Goal: Task Accomplishment & Management: Use online tool/utility

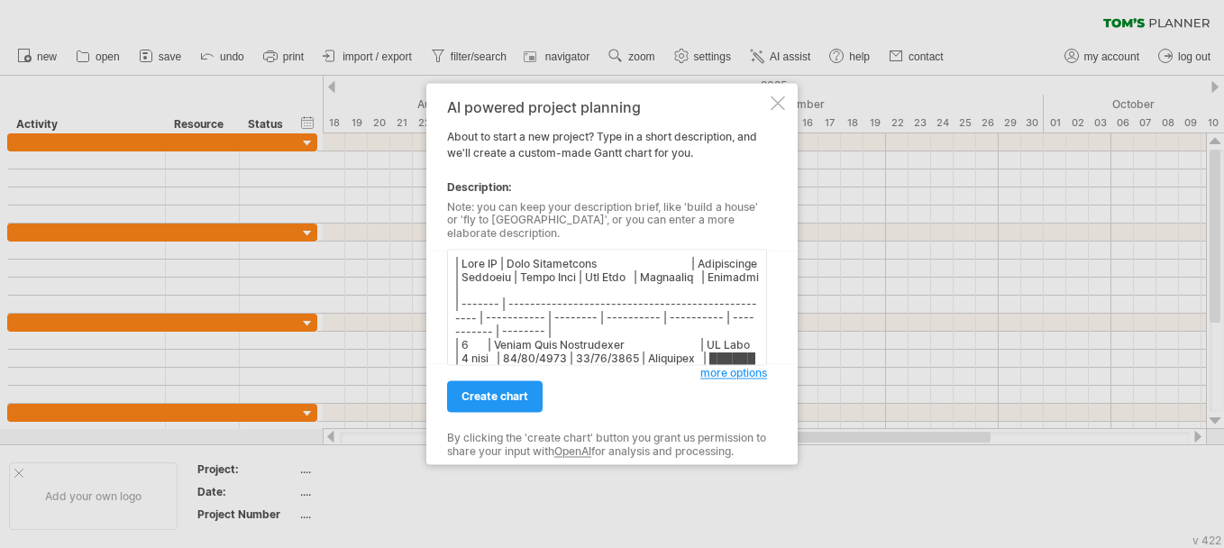
type textarea "| Lore IP | Dolo Sitametcons | Adipiscinge | Seddoeiu | Tempo Inci | Utl Etdo |…"
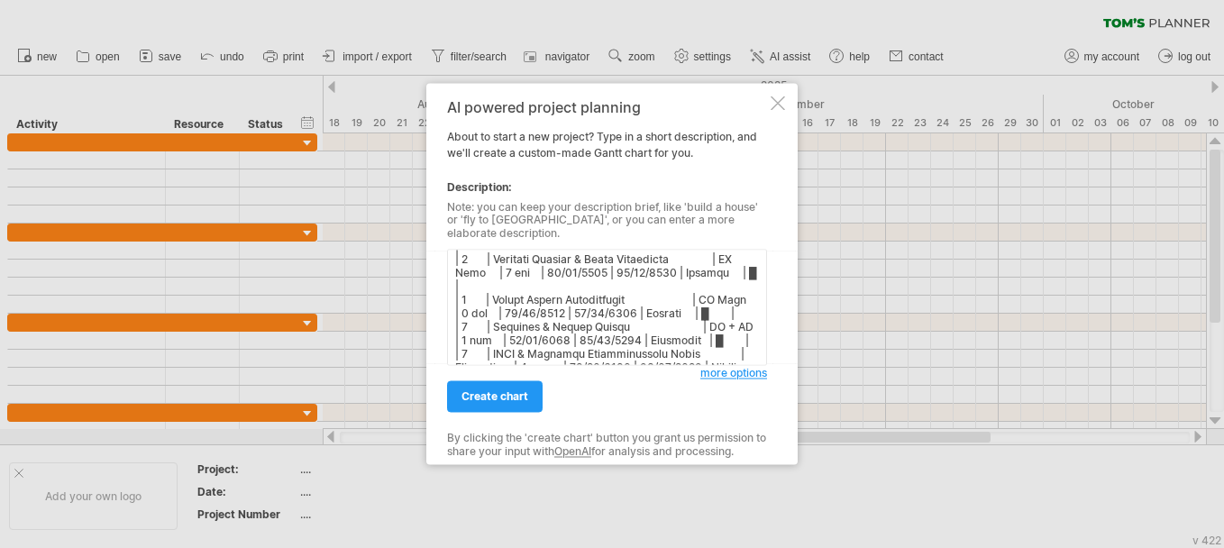
scroll to position [400, 0]
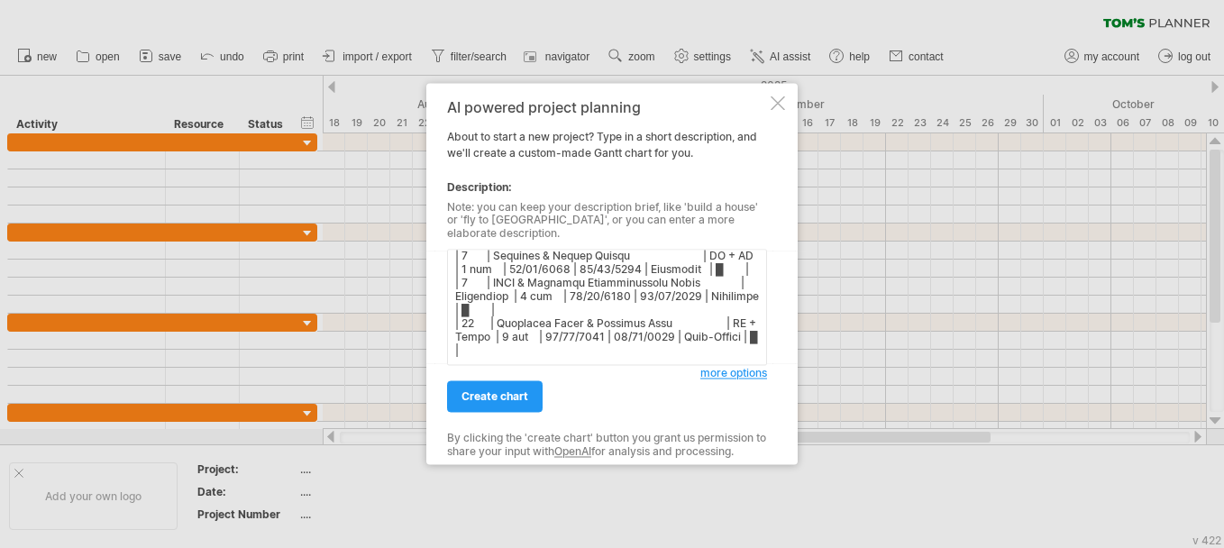
drag, startPoint x: 453, startPoint y: 260, endPoint x: 547, endPoint y: 437, distance: 200.7
click at [547, 437] on div "AI powered project planning About to start a new project? Type in a short descr…" at bounding box center [607, 273] width 320 height 349
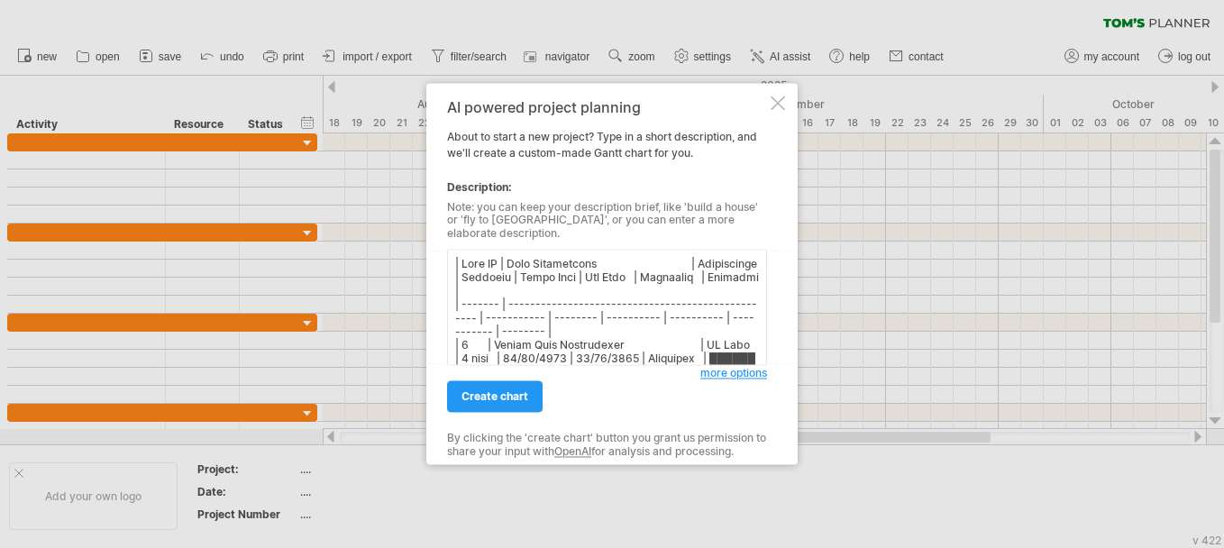
click at [468, 372] on div "create chart" at bounding box center [573, 389] width 253 height 46
click at [468, 381] on link "create chart" at bounding box center [495, 397] width 96 height 32
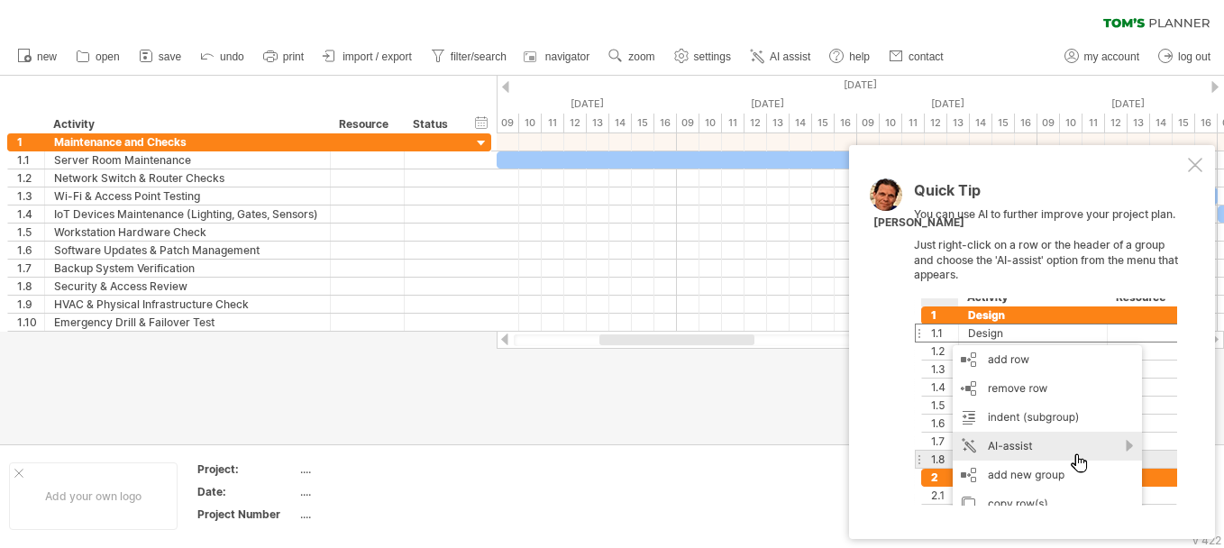
drag, startPoint x: 690, startPoint y: 337, endPoint x: 679, endPoint y: 345, distance: 13.5
click at [679, 345] on div at bounding box center [860, 340] width 693 height 12
click at [360, 59] on span "import / export" at bounding box center [376, 56] width 69 height 13
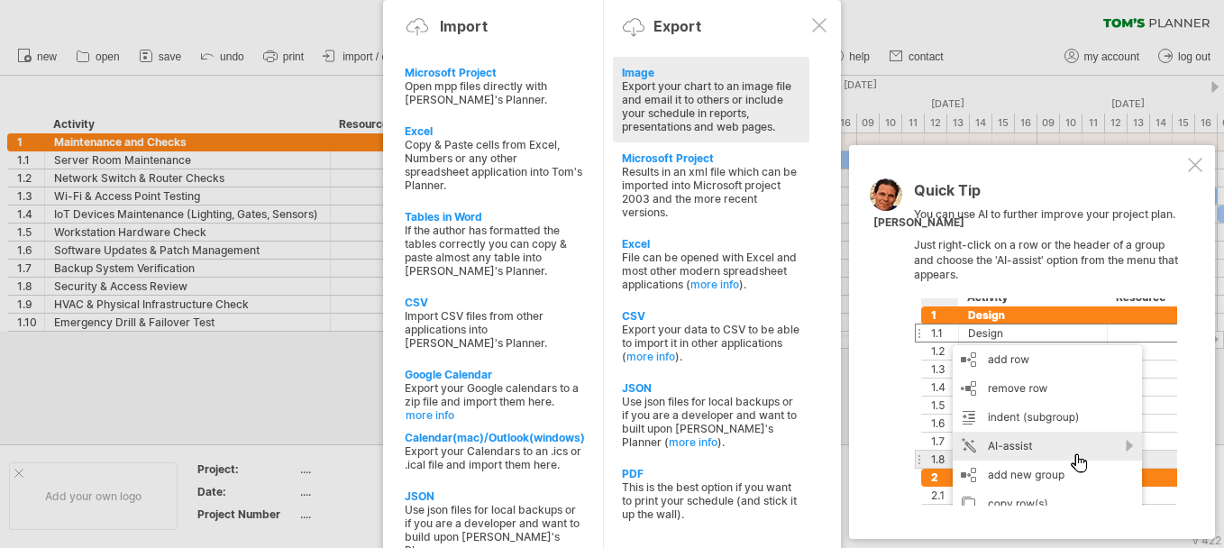
click at [697, 100] on div "Export your chart to an image file and email it to others or include your sched…" at bounding box center [711, 106] width 178 height 54
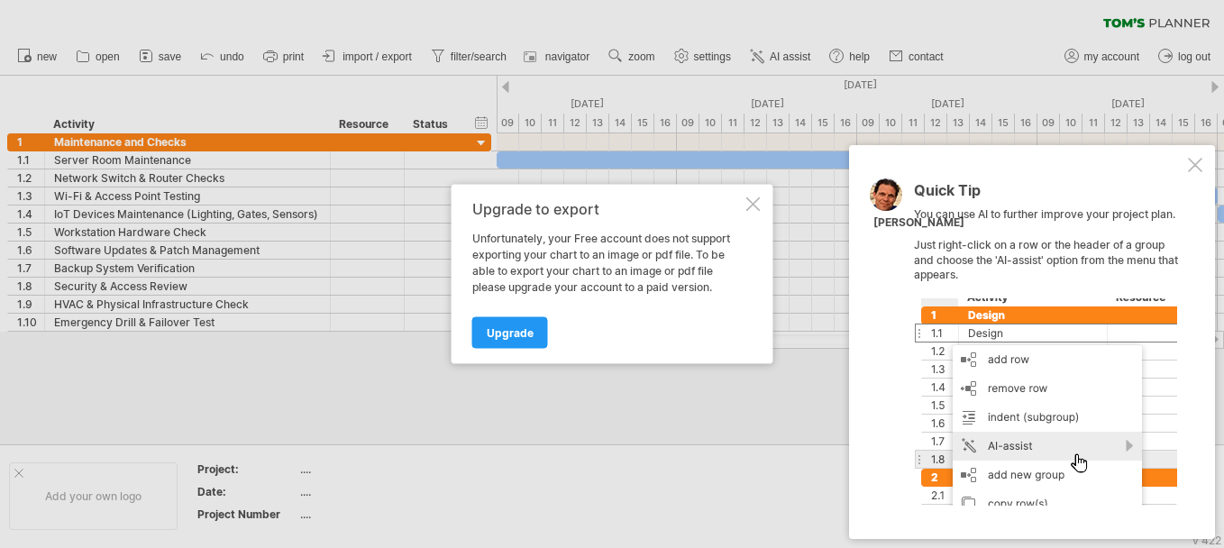
click at [755, 207] on div at bounding box center [753, 204] width 14 height 14
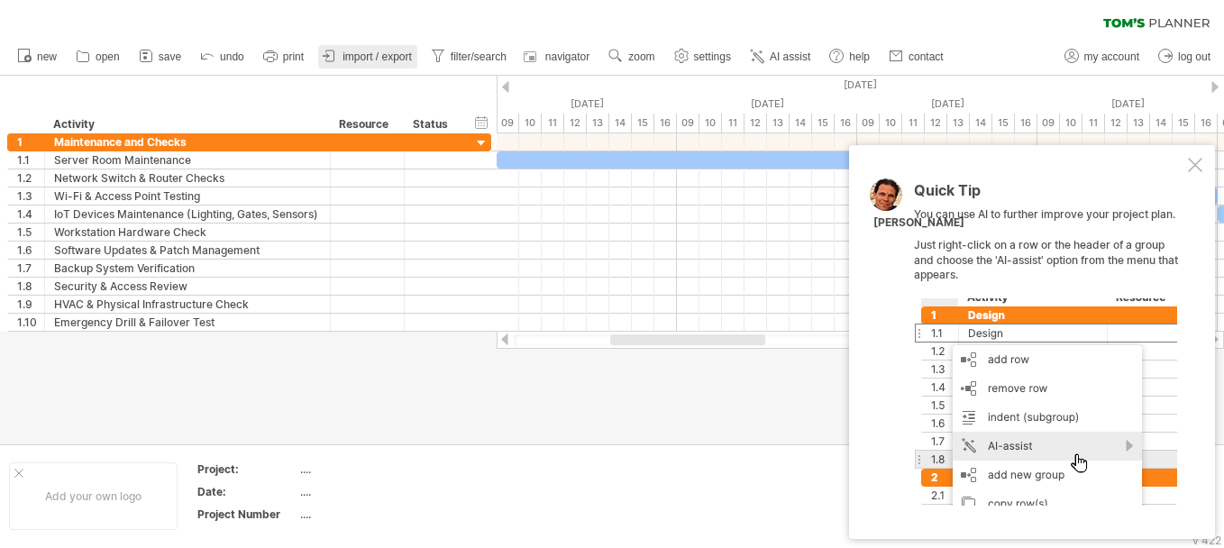
click at [378, 54] on span "import / export" at bounding box center [376, 56] width 69 height 13
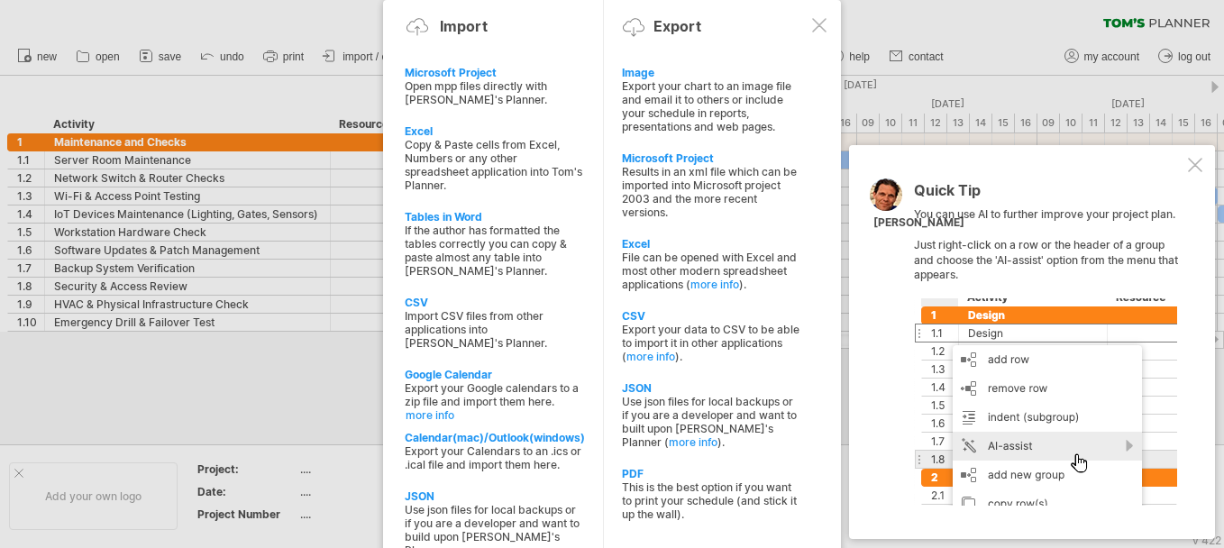
click at [1189, 159] on div at bounding box center [1195, 165] width 14 height 14
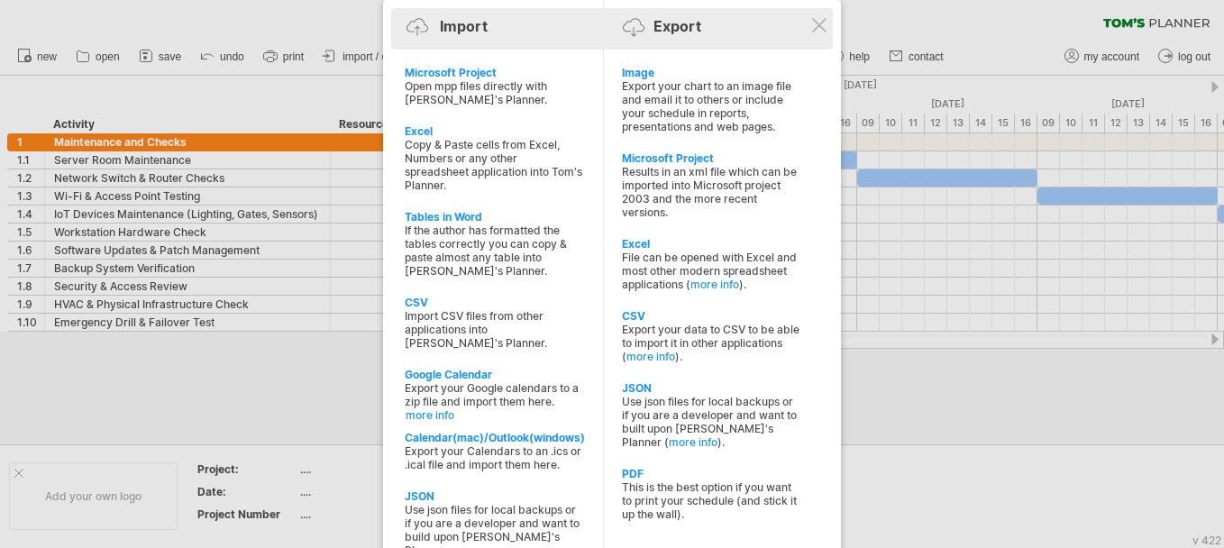
drag, startPoint x: 823, startPoint y: 4, endPoint x: 820, endPoint y: 14, distance: 11.1
click at [820, 14] on div "Import Export Microsoft Project Open mpp files directly with [PERSON_NAME]'s Pl…" at bounding box center [612, 298] width 458 height 597
click at [820, 14] on div "Import Export" at bounding box center [612, 28] width 433 height 41
click at [806, 24] on div "Import Export" at bounding box center [612, 29] width 433 height 27
click at [806, 25] on div "Import Export" at bounding box center [612, 29] width 433 height 27
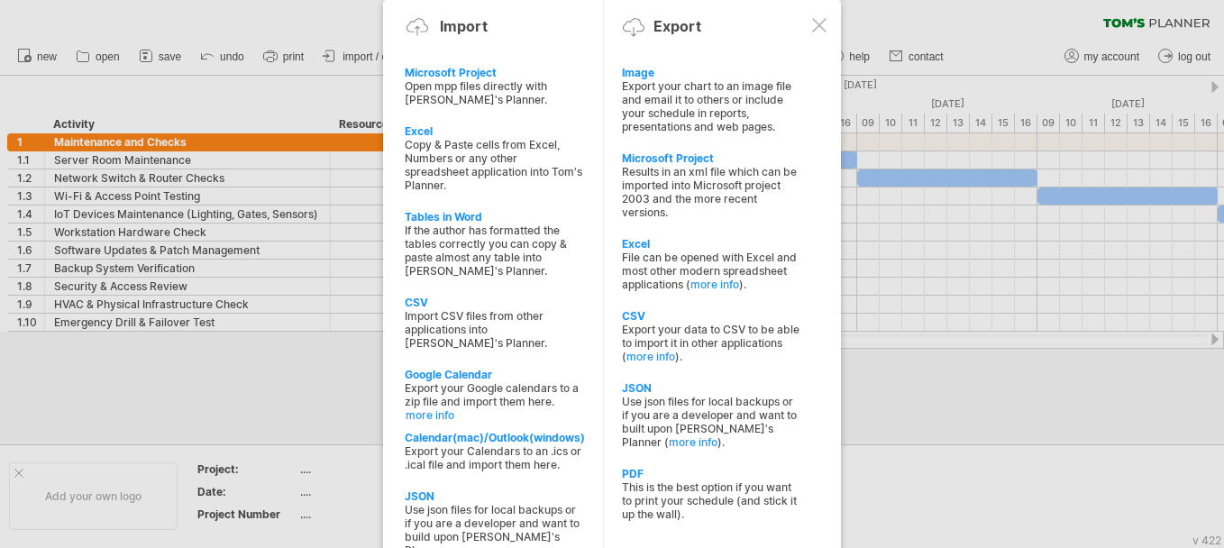
click at [268, 58] on div at bounding box center [612, 274] width 1224 height 548
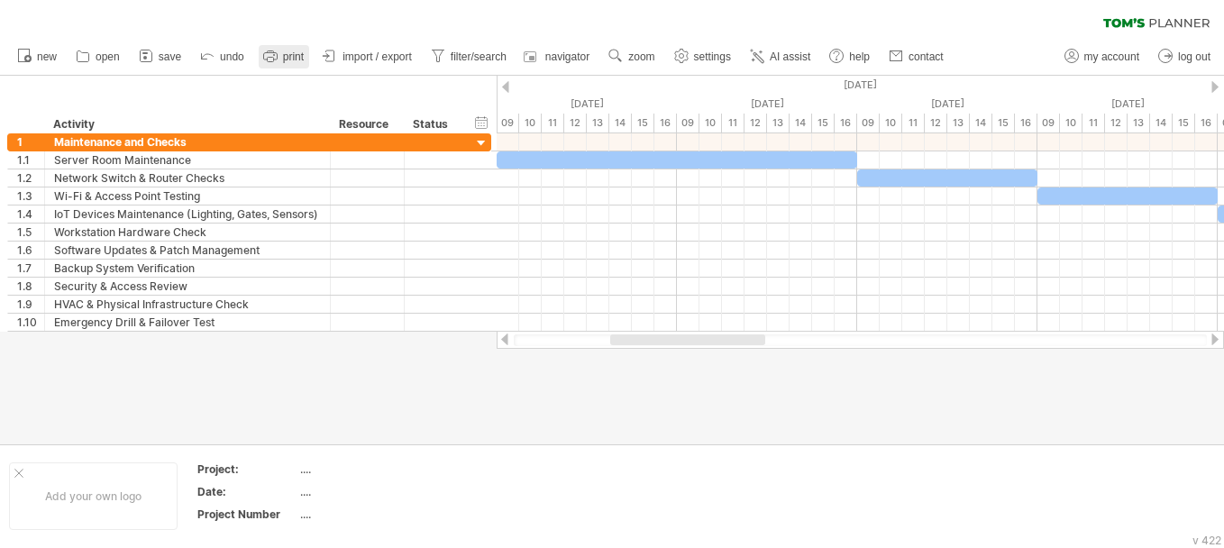
click at [275, 55] on circle at bounding box center [274, 55] width 2 height 2
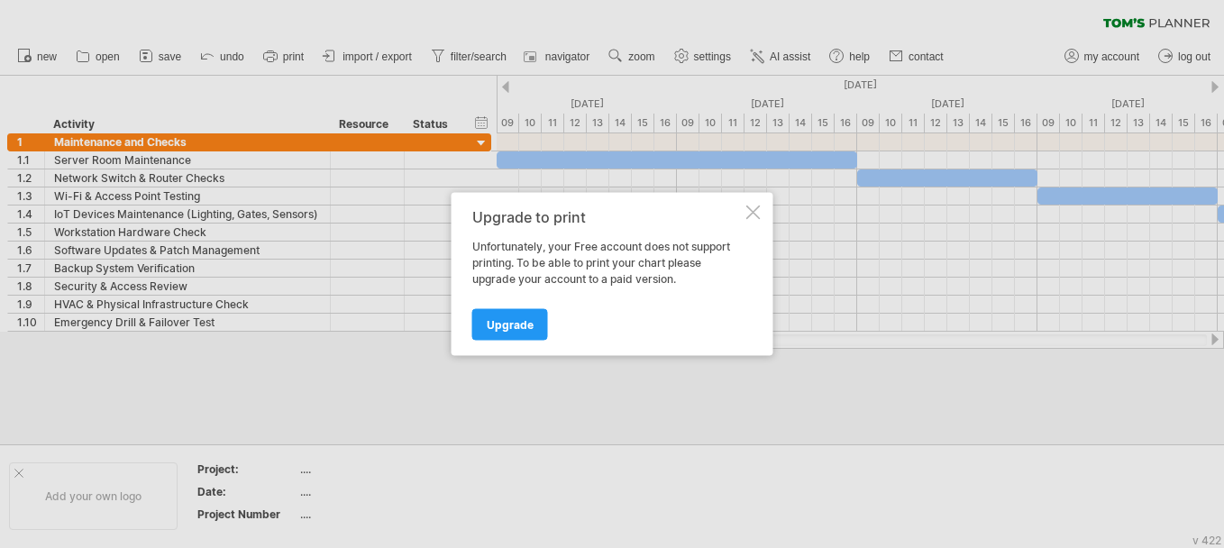
click at [750, 219] on div at bounding box center [753, 212] width 14 height 14
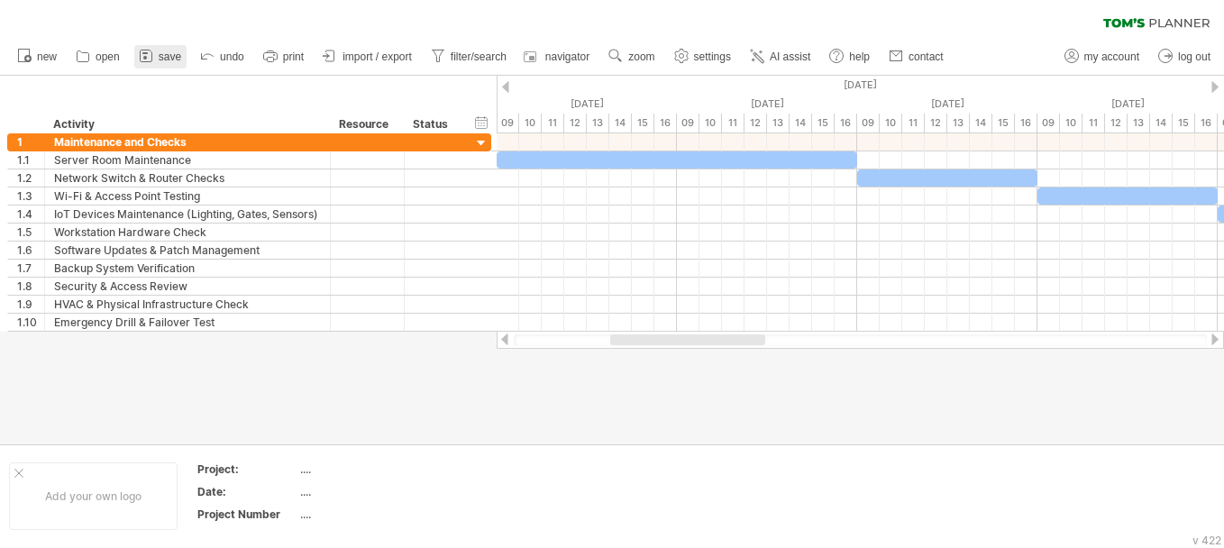
click at [165, 59] on span "save" at bounding box center [170, 56] width 23 height 13
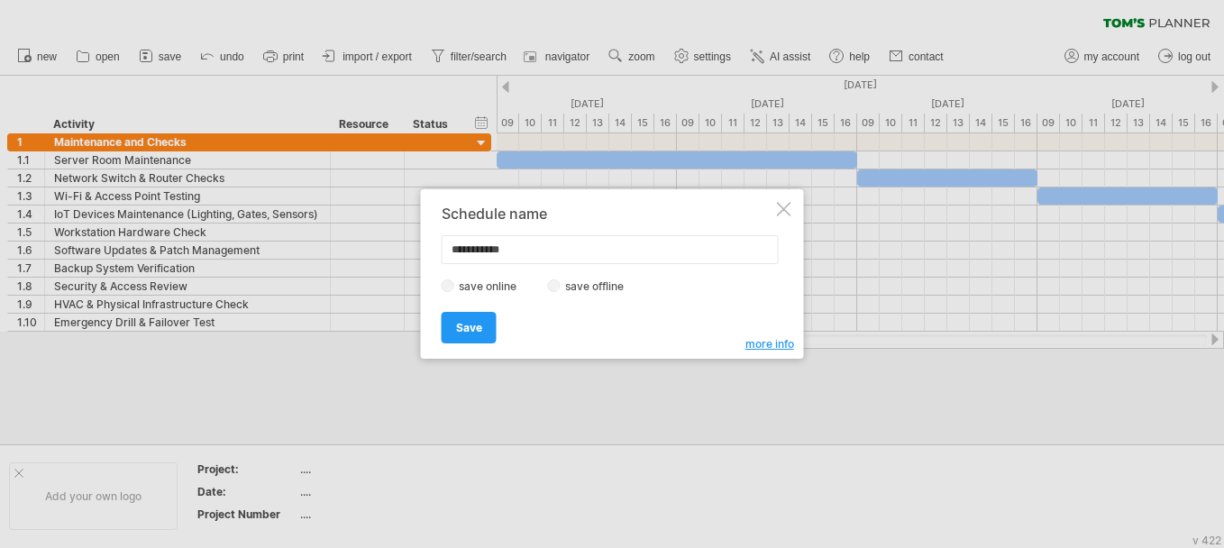
click at [569, 290] on label "save offline" at bounding box center [599, 286] width 78 height 14
click at [470, 334] on link "Save" at bounding box center [469, 328] width 55 height 32
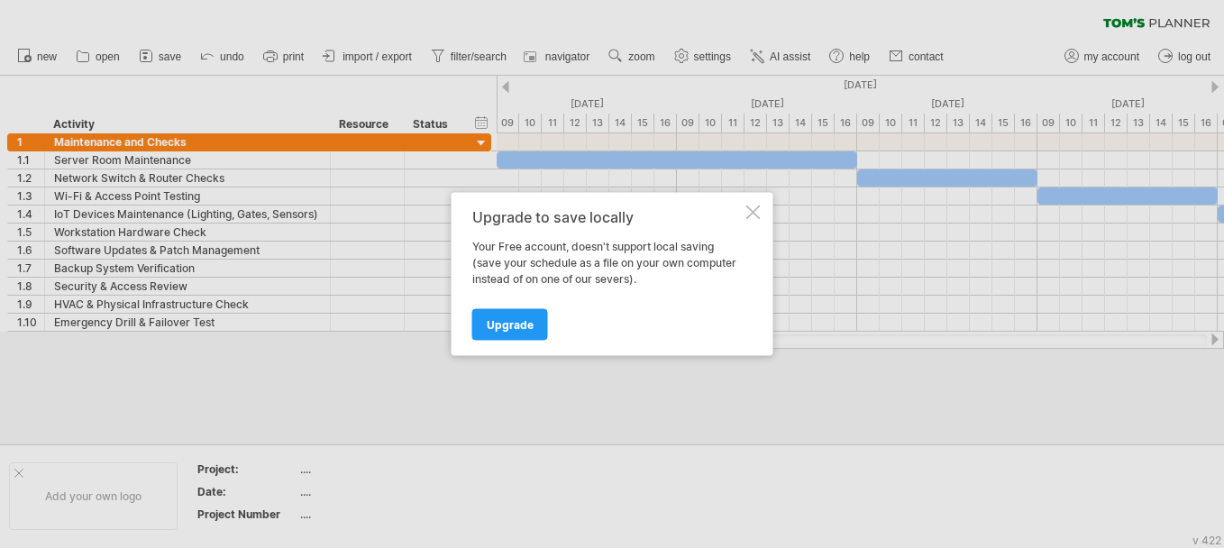
click at [754, 211] on div at bounding box center [753, 212] width 14 height 14
